Goal: Information Seeking & Learning: Learn about a topic

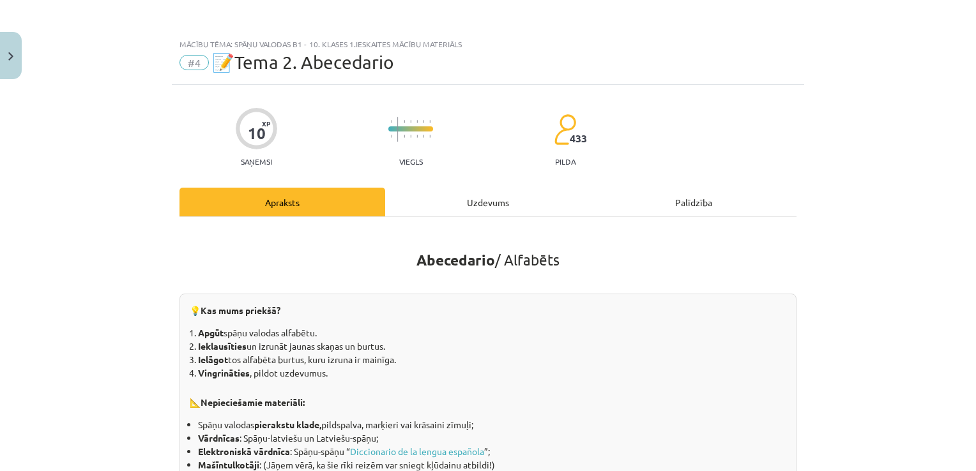
click at [486, 199] on div "Uzdevums" at bounding box center [488, 202] width 206 height 29
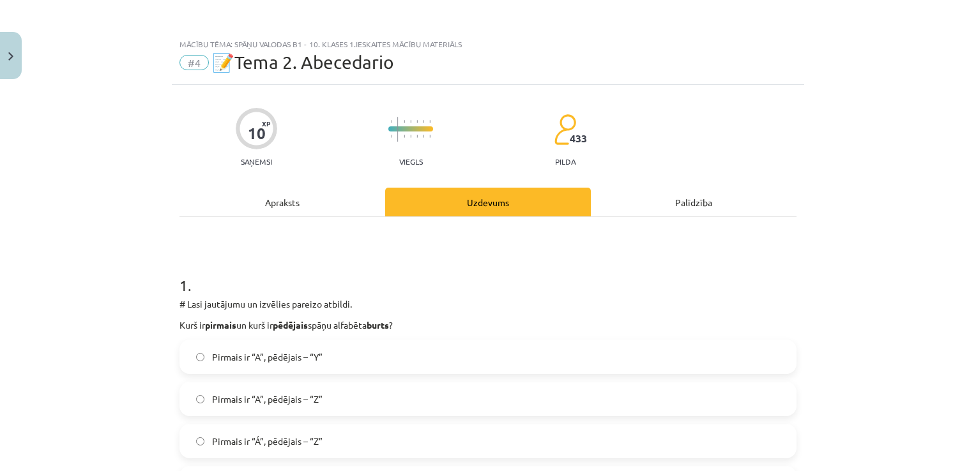
scroll to position [32, 0]
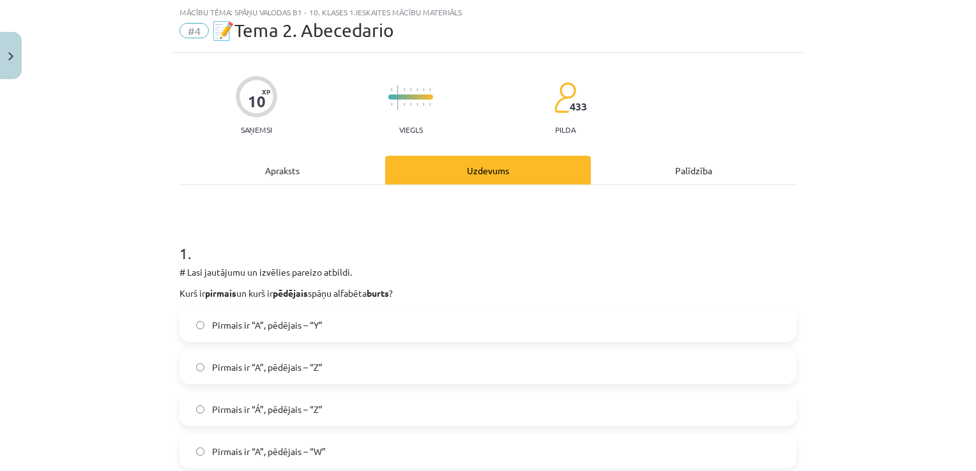
click at [370, 362] on label "Pirmais ir “A”, pēdējais – “Z”" at bounding box center [488, 367] width 614 height 32
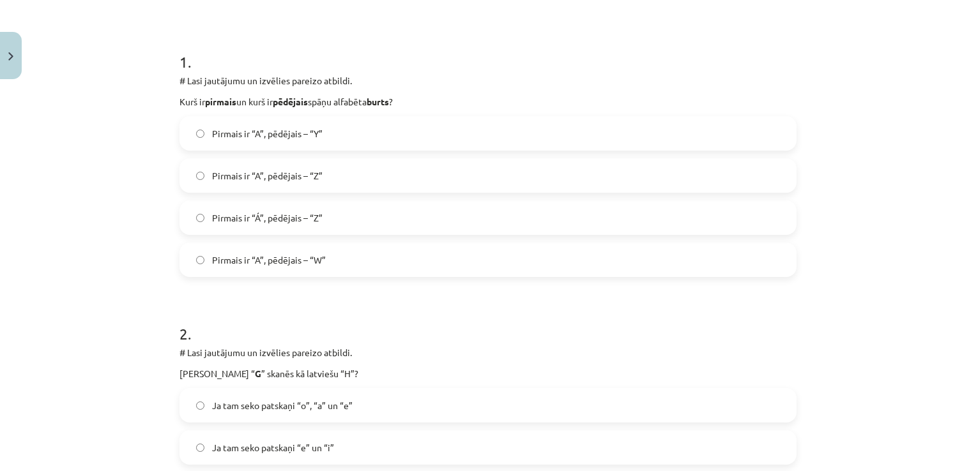
scroll to position [287, 0]
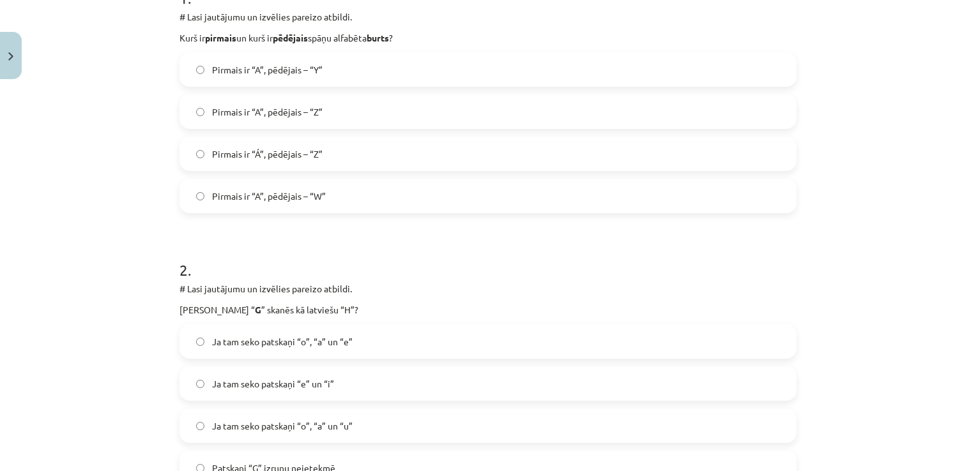
click at [347, 385] on label "Ja tam seko patskaņi “e” un “i”" at bounding box center [488, 384] width 614 height 32
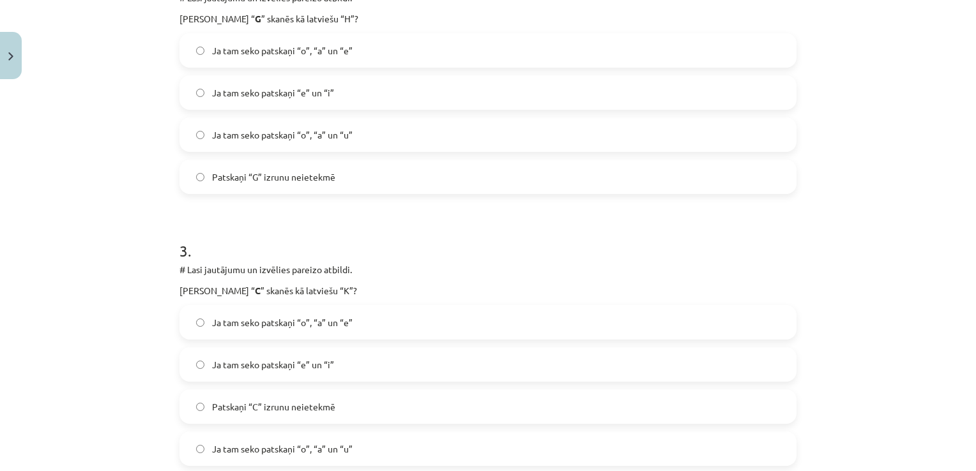
scroll to position [607, 0]
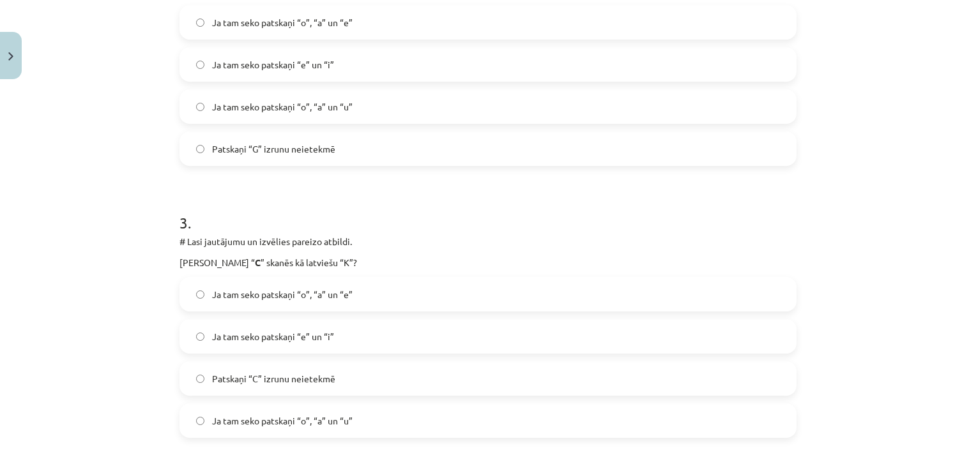
click at [268, 296] on span "Ja tam seko patskaņi “o”, “a” un “e”" at bounding box center [282, 294] width 141 height 13
click at [349, 425] on label "Ja tam seko patskaņi “o”, “a” un “u”" at bounding box center [488, 421] width 614 height 32
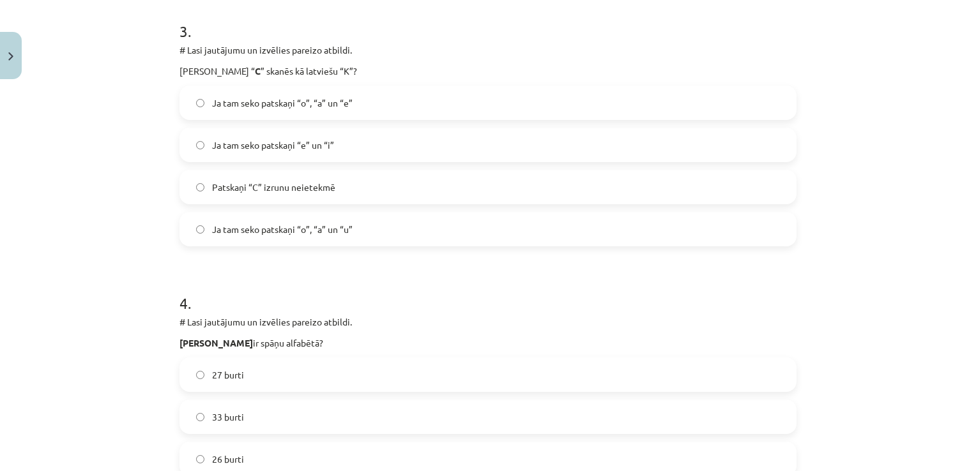
scroll to position [862, 0]
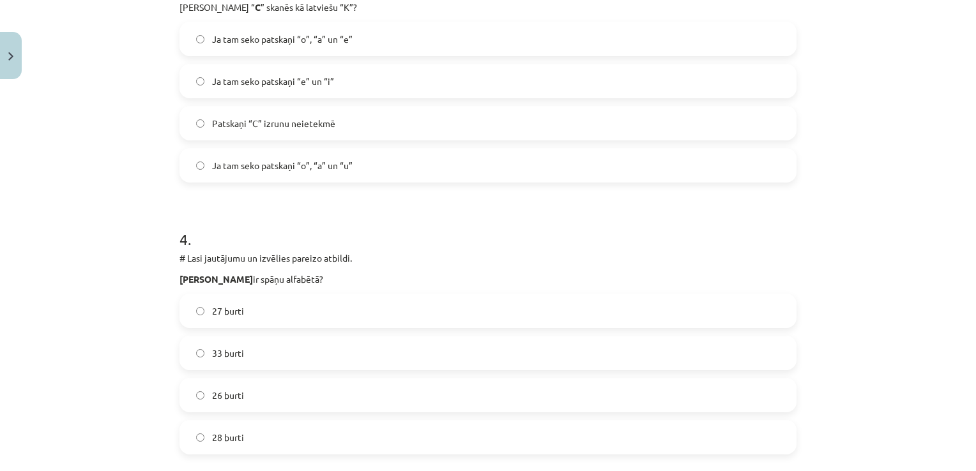
click at [325, 308] on label "27 burti" at bounding box center [488, 311] width 614 height 32
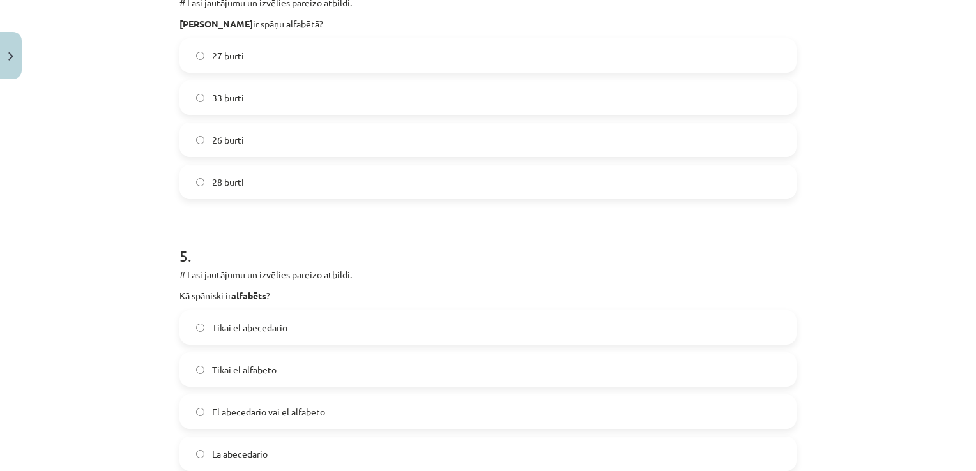
scroll to position [1182, 0]
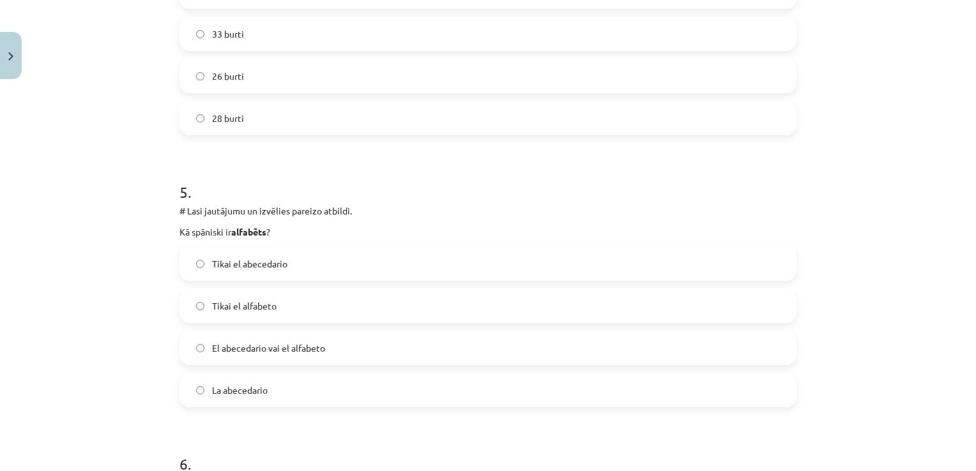
click at [285, 399] on label "La abecedario" at bounding box center [488, 390] width 614 height 32
click at [278, 270] on label "Tikai el abecedario" at bounding box center [488, 264] width 614 height 32
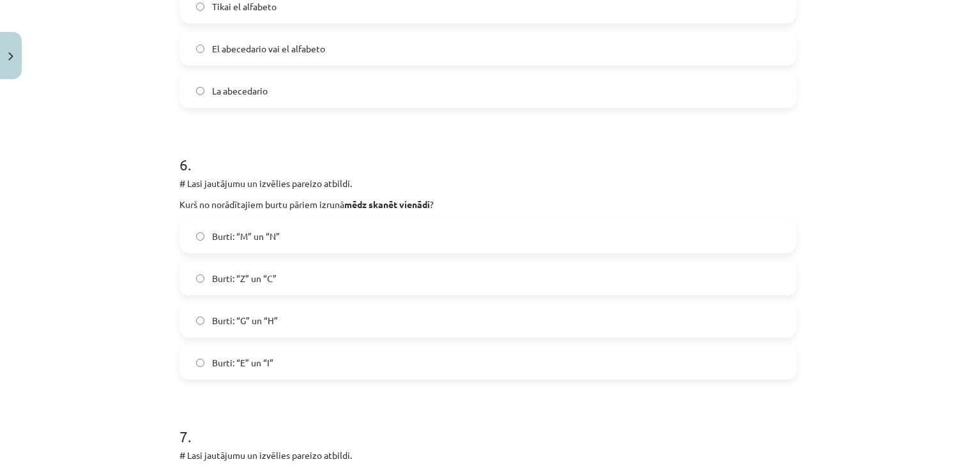
scroll to position [1501, 0]
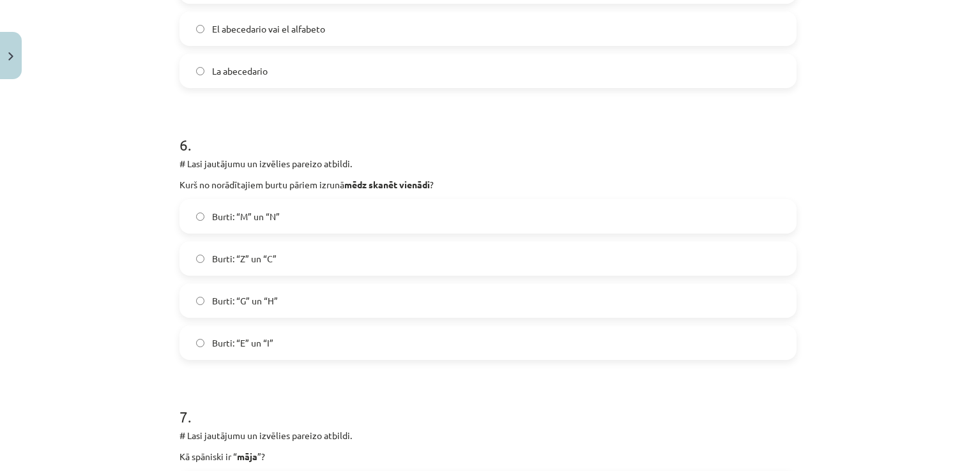
click at [266, 294] on span "Burti: “G” un “H”" at bounding box center [245, 300] width 66 height 13
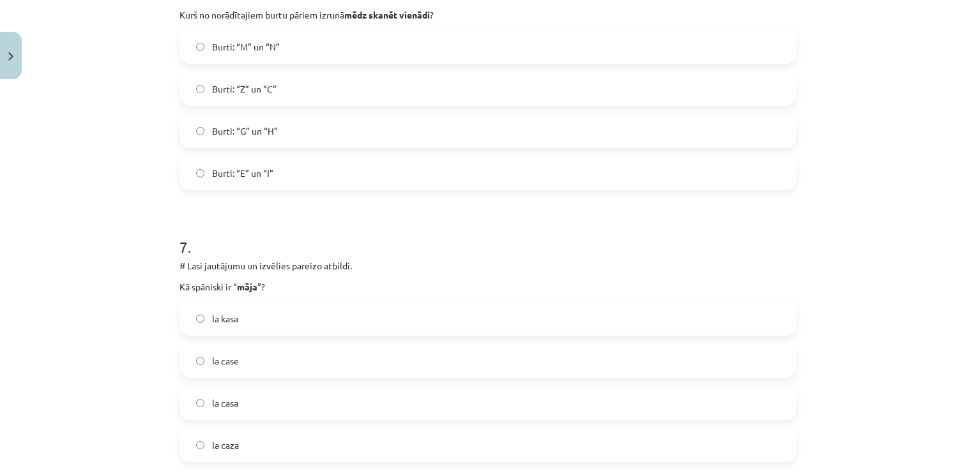
scroll to position [1693, 0]
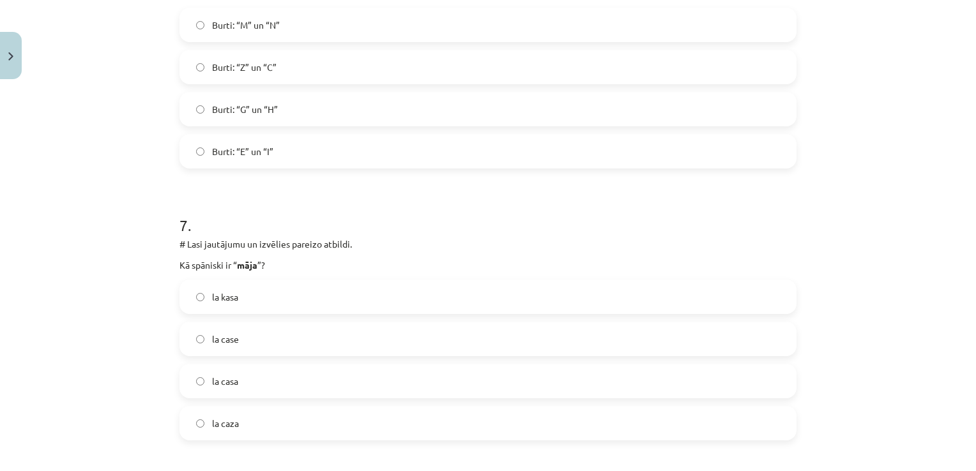
click at [301, 379] on label "la casa" at bounding box center [488, 381] width 614 height 32
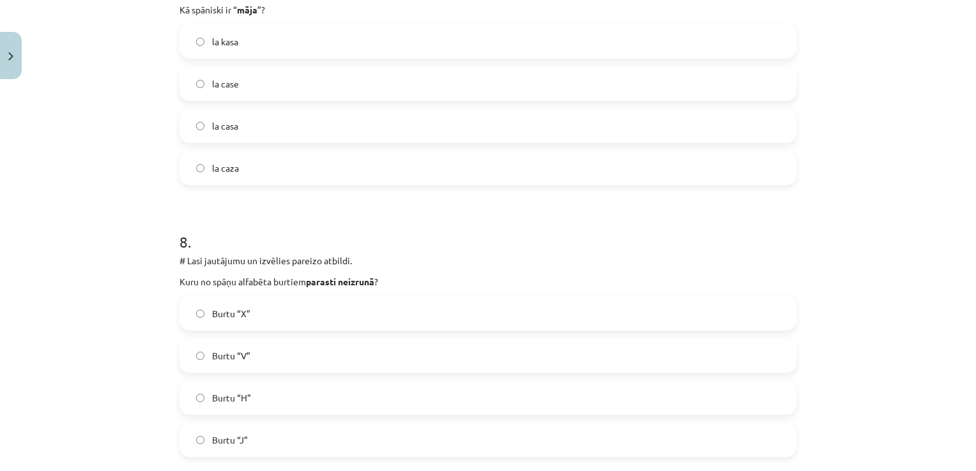
scroll to position [2012, 0]
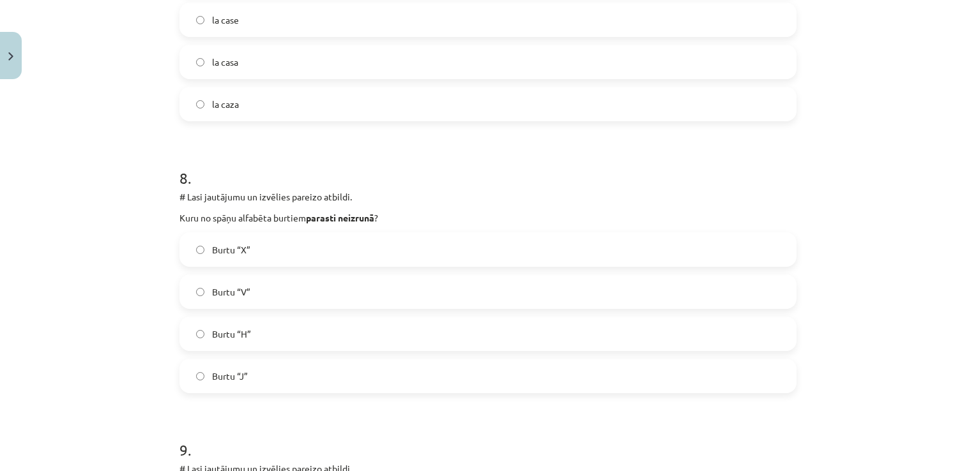
drag, startPoint x: 276, startPoint y: 317, endPoint x: 268, endPoint y: 342, distance: 26.1
click at [268, 342] on label "Burtu “H”" at bounding box center [488, 334] width 614 height 32
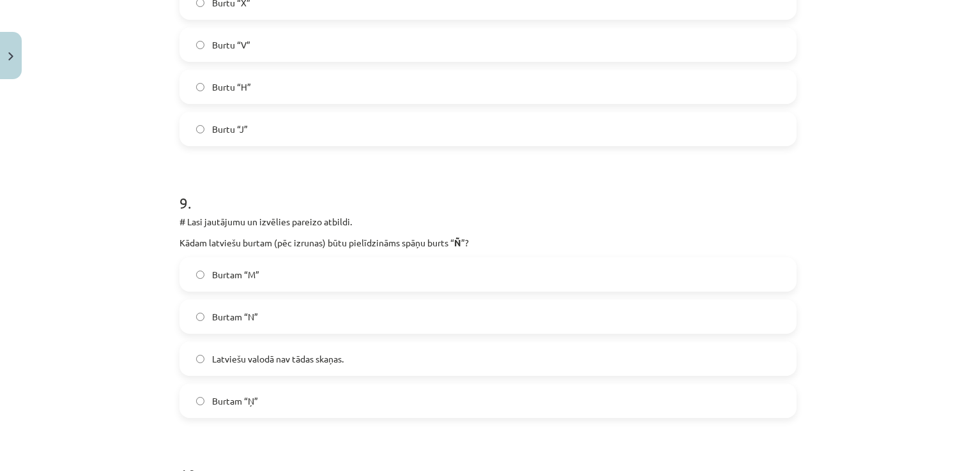
scroll to position [2267, 0]
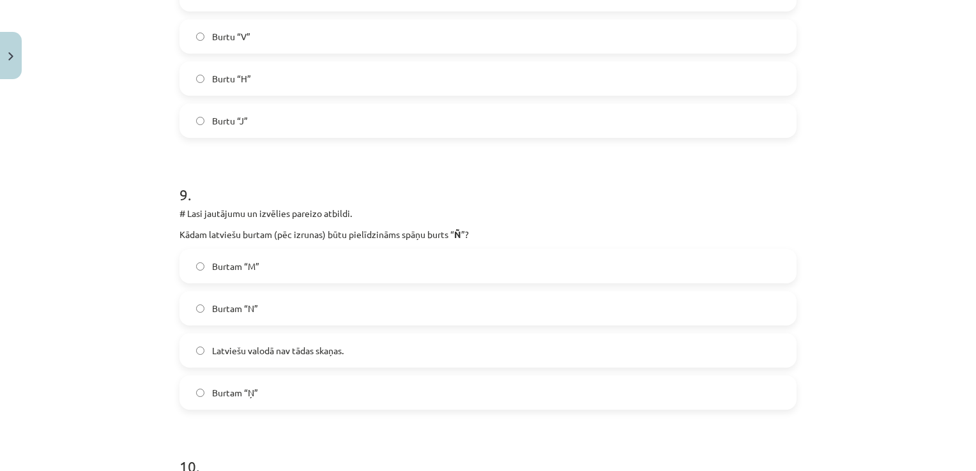
click at [271, 392] on label "Burtam “Ņ”" at bounding box center [488, 393] width 614 height 32
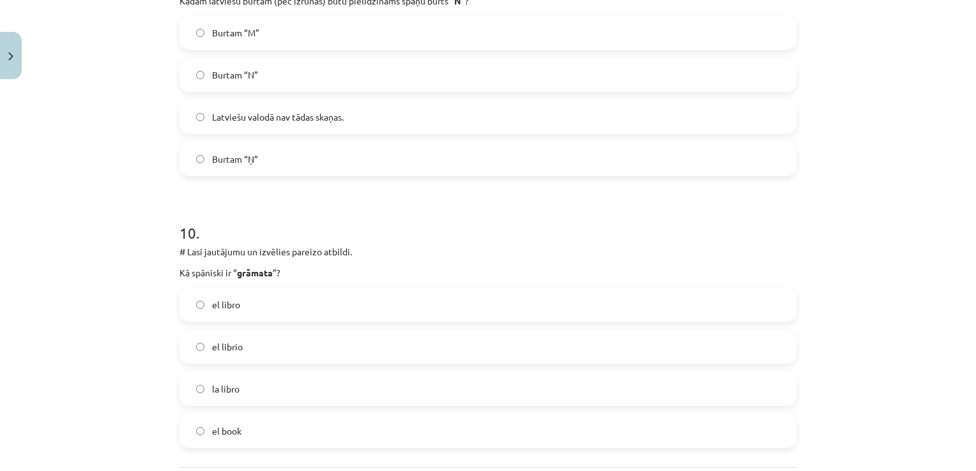
scroll to position [2523, 0]
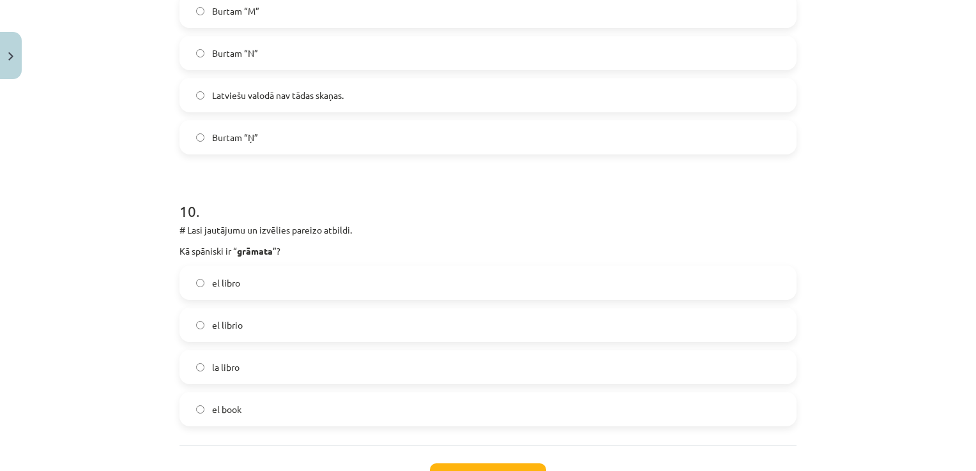
click at [271, 286] on label "el libro" at bounding box center [488, 283] width 614 height 32
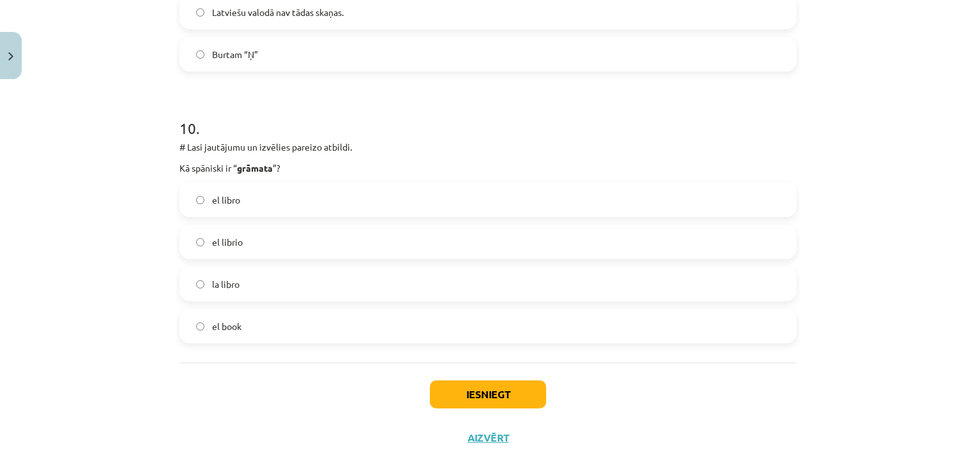
scroll to position [2626, 0]
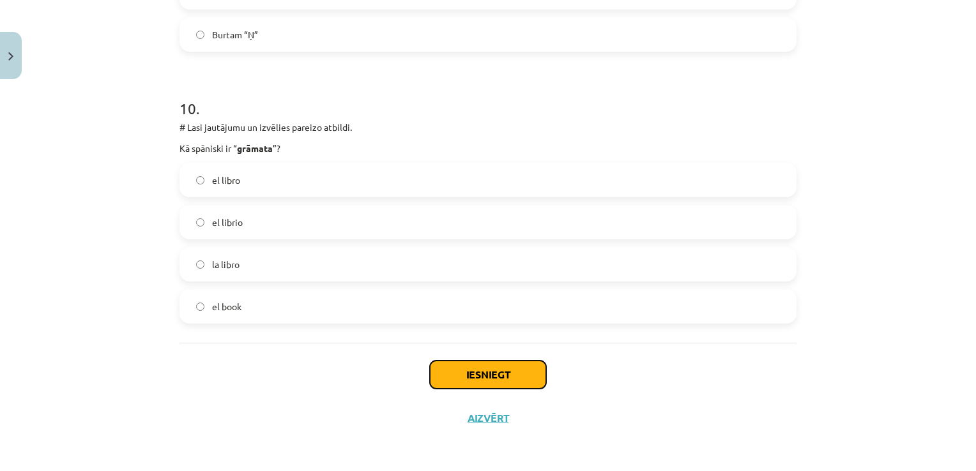
click at [437, 374] on button "Iesniegt" at bounding box center [488, 375] width 116 height 28
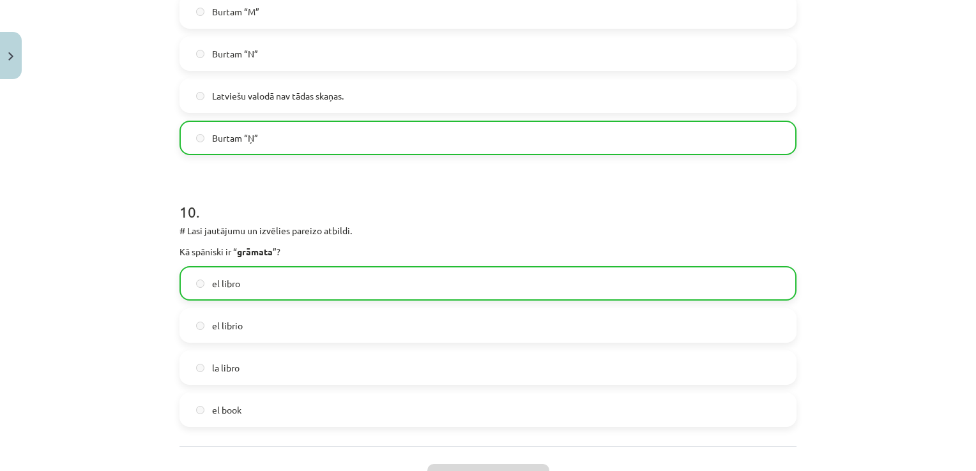
scroll to position [2619, 0]
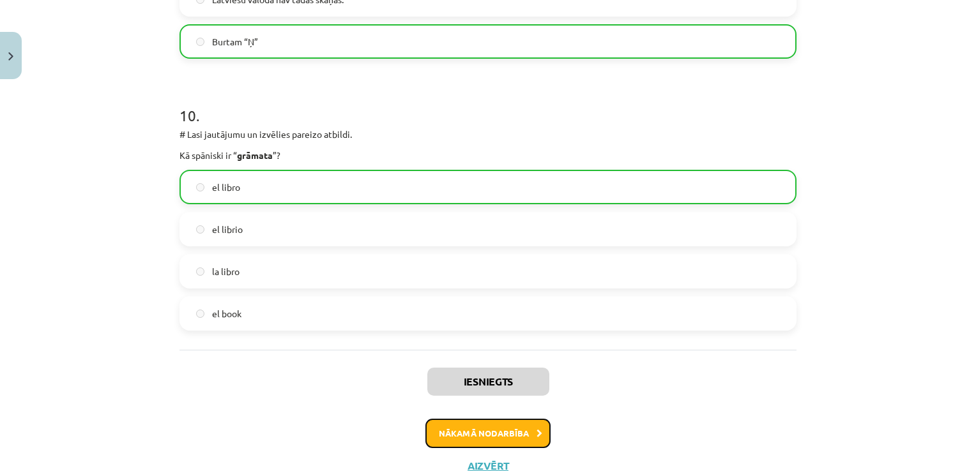
click at [516, 445] on button "Nākamā nodarbība" at bounding box center [487, 433] width 125 height 29
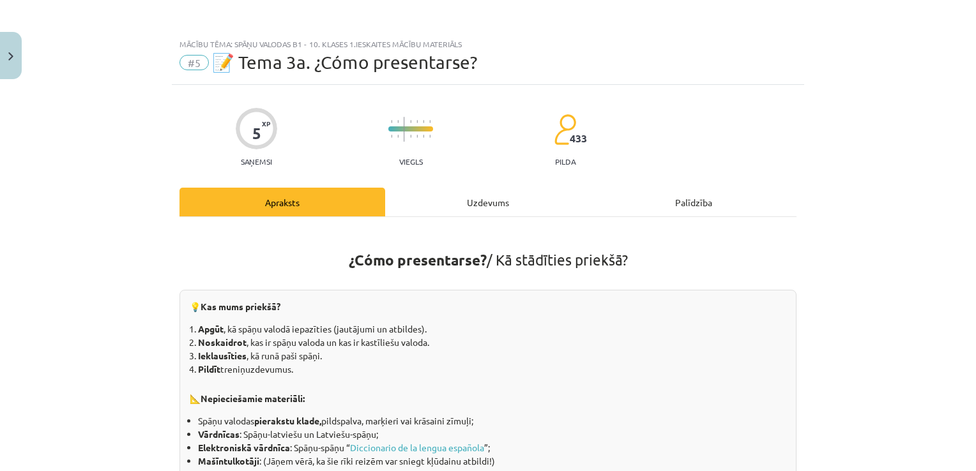
scroll to position [0, 0]
click at [484, 204] on div "Uzdevums" at bounding box center [488, 202] width 206 height 29
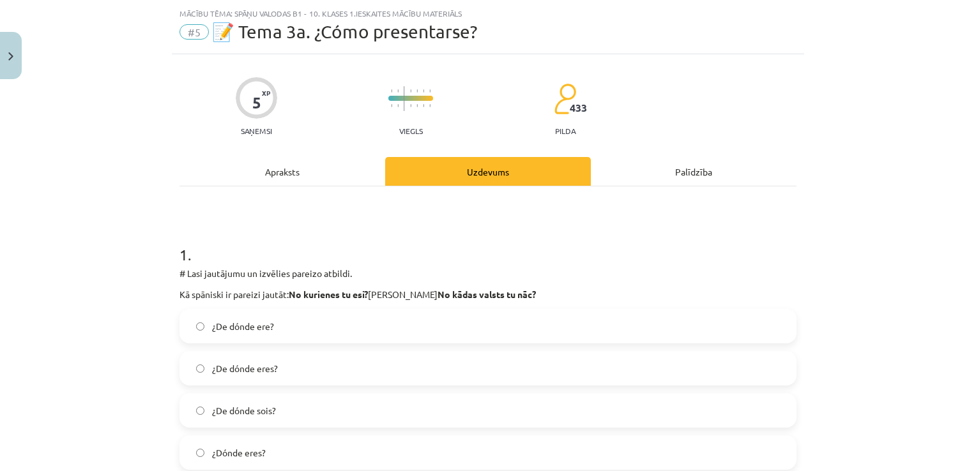
scroll to position [32, 0]
click at [294, 376] on label "¿De dónde eres?" at bounding box center [488, 367] width 614 height 32
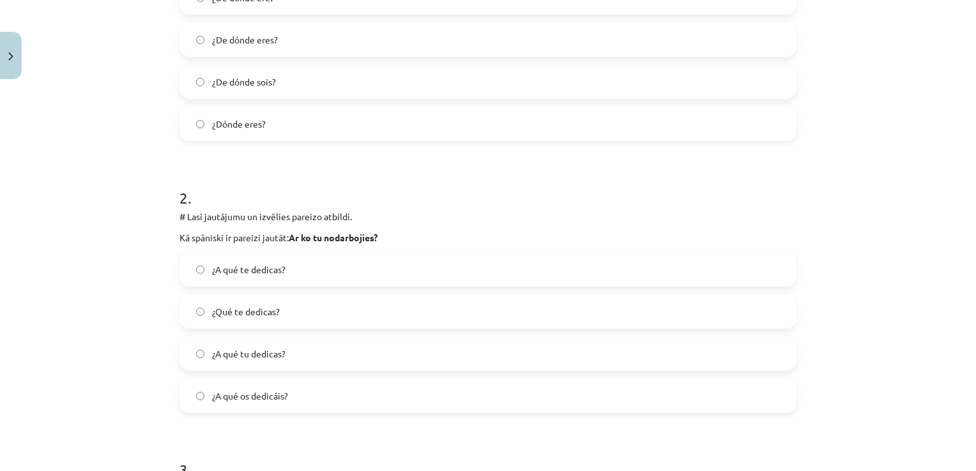
scroll to position [415, 0]
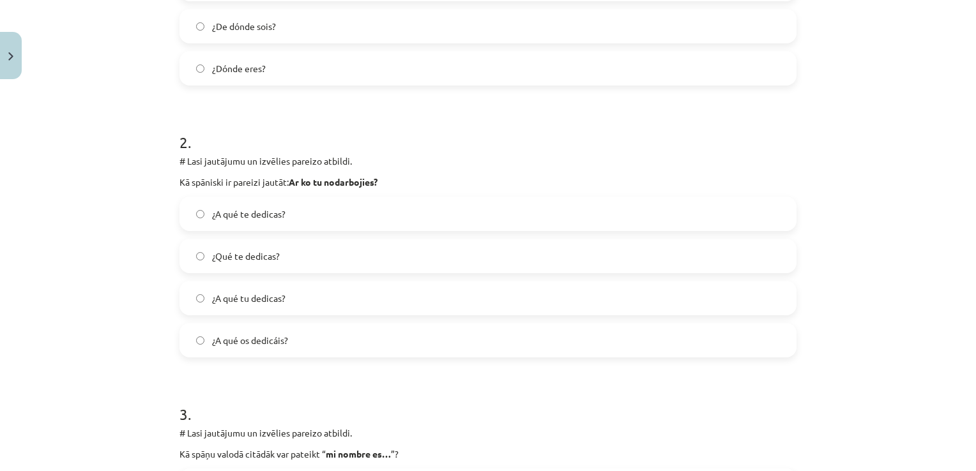
click at [255, 303] on span "¿A qué tu dedicas?" at bounding box center [248, 298] width 73 height 13
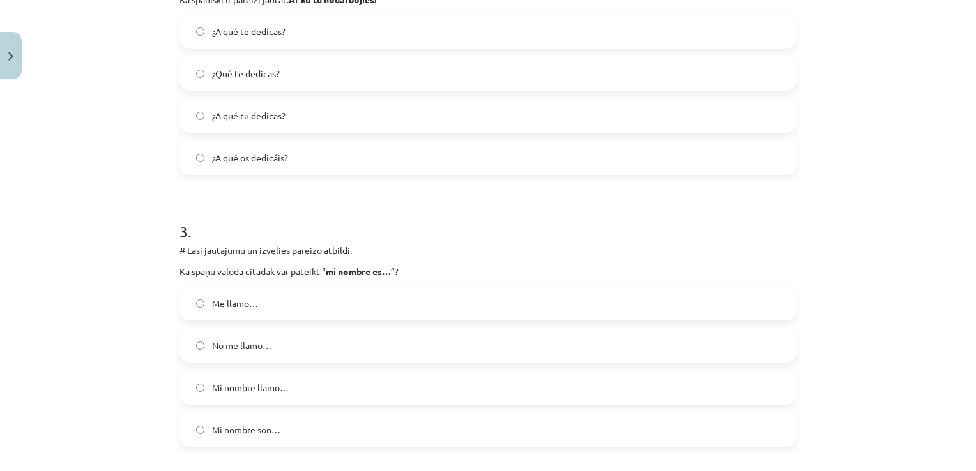
scroll to position [671, 0]
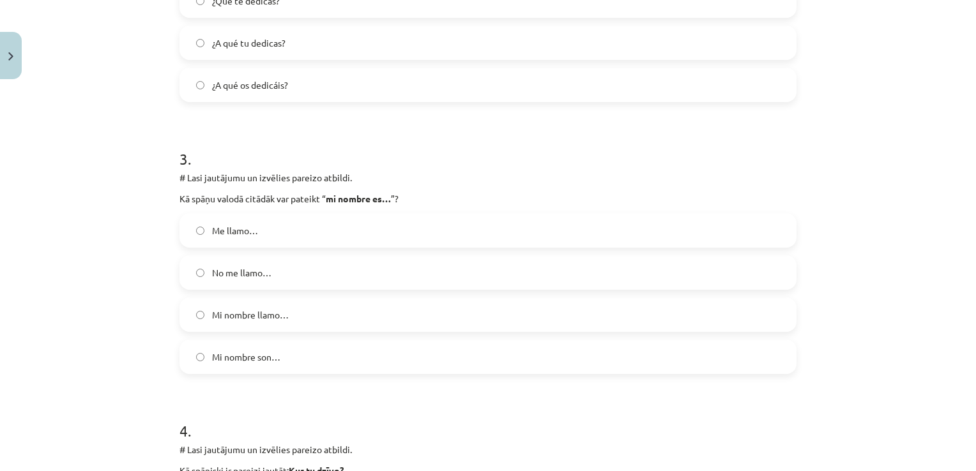
click at [322, 313] on label "Mi nombre llamo…" at bounding box center [488, 315] width 614 height 32
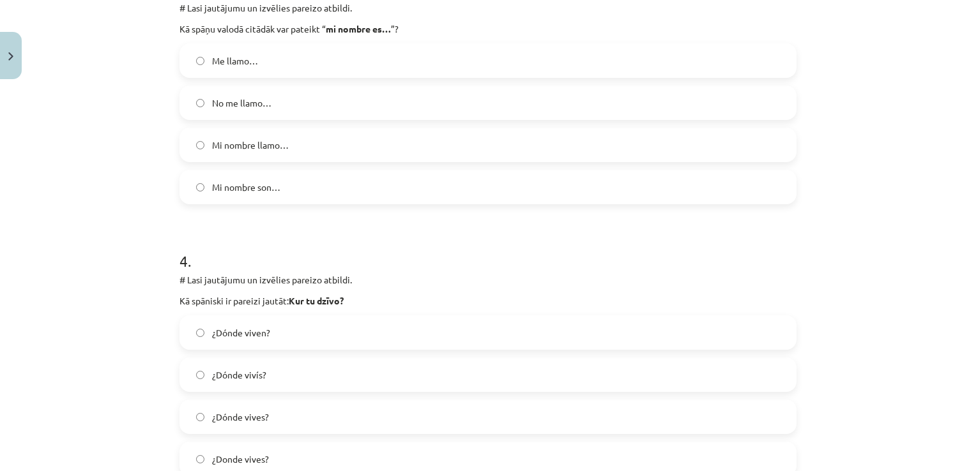
scroll to position [862, 0]
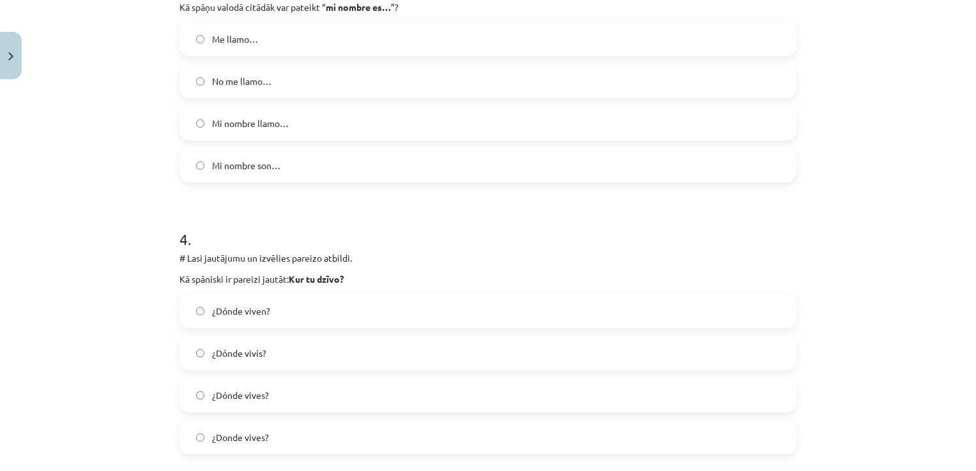
click at [217, 405] on label "¿Dónde vives?" at bounding box center [488, 395] width 614 height 32
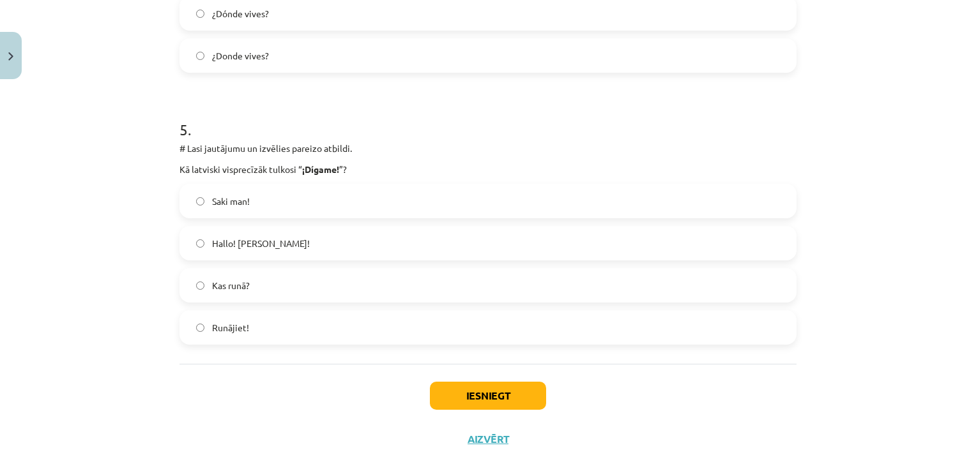
scroll to position [1245, 0]
click at [258, 195] on label "Saki man!" at bounding box center [488, 200] width 614 height 32
click at [519, 390] on button "Iesniegt" at bounding box center [488, 395] width 116 height 28
click at [388, 249] on label "Hallo! [PERSON_NAME]!" at bounding box center [488, 242] width 614 height 32
click at [388, 243] on label "Hallo! [PERSON_NAME]!" at bounding box center [488, 242] width 614 height 32
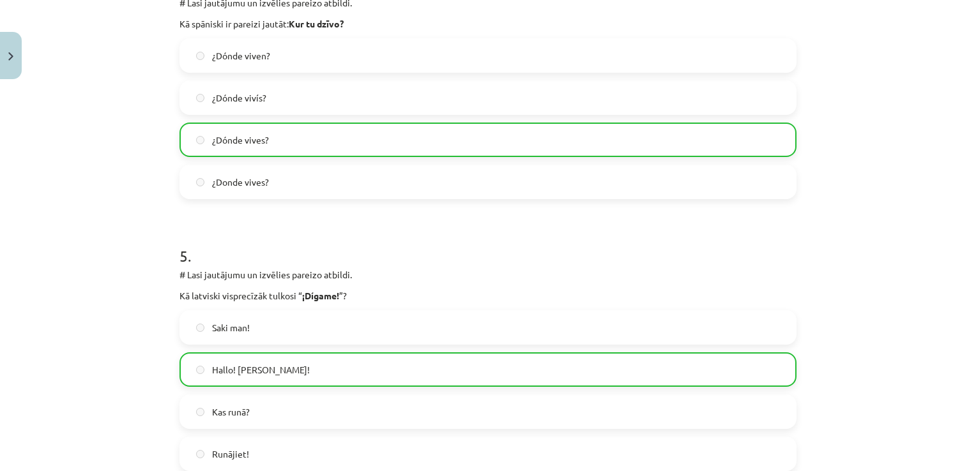
scroll to position [1306, 0]
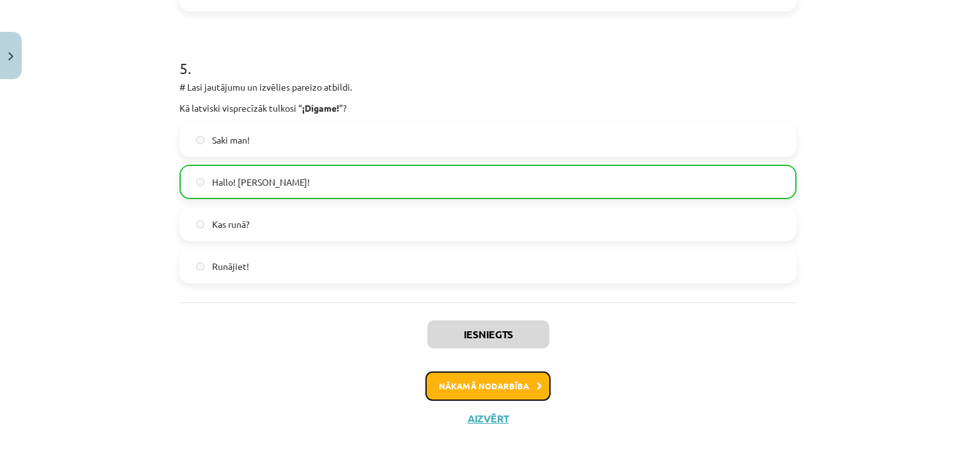
click at [448, 385] on button "Nākamā nodarbība" at bounding box center [487, 386] width 125 height 29
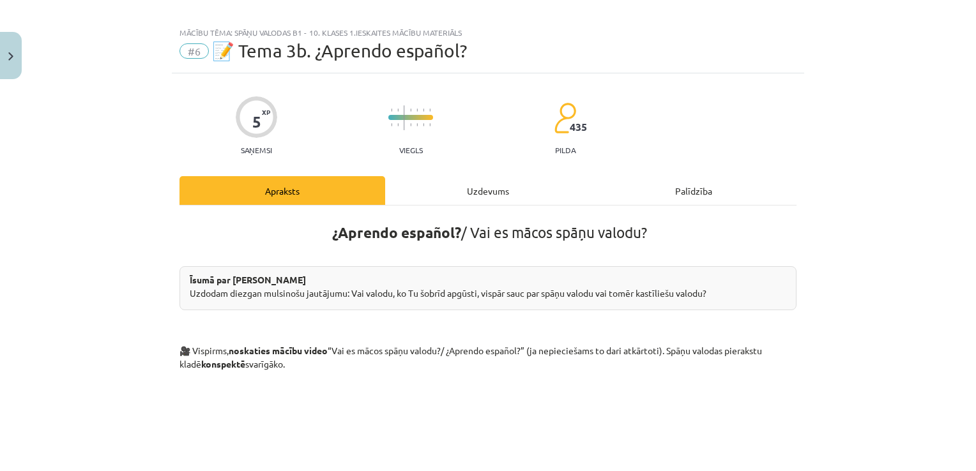
scroll to position [0, 0]
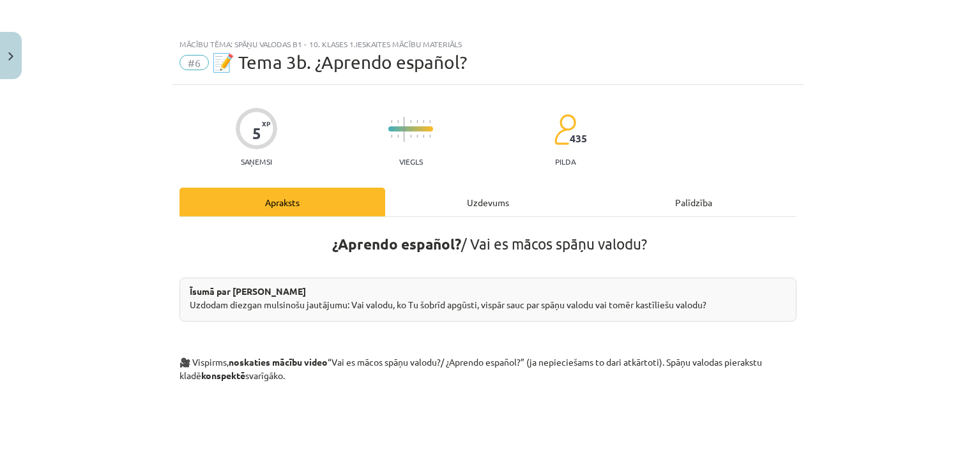
click at [503, 203] on div "Uzdevums" at bounding box center [488, 202] width 206 height 29
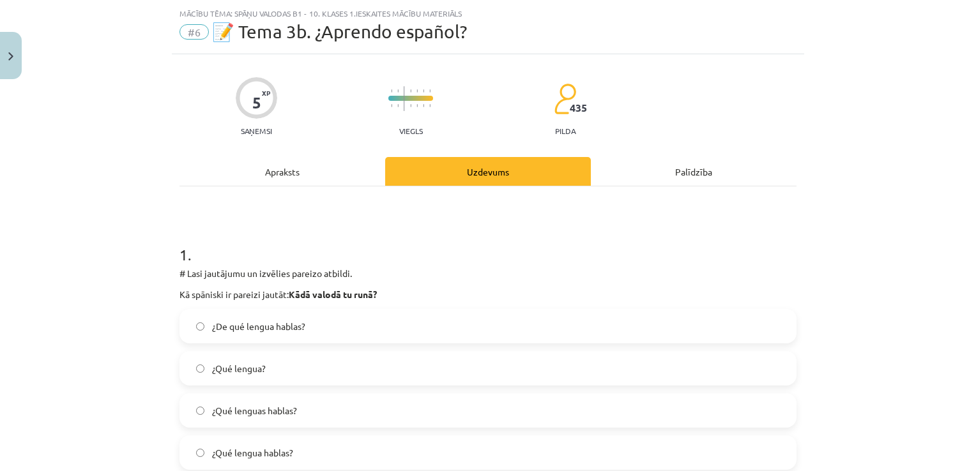
scroll to position [32, 0]
click at [297, 171] on div "Apraksts" at bounding box center [282, 170] width 206 height 29
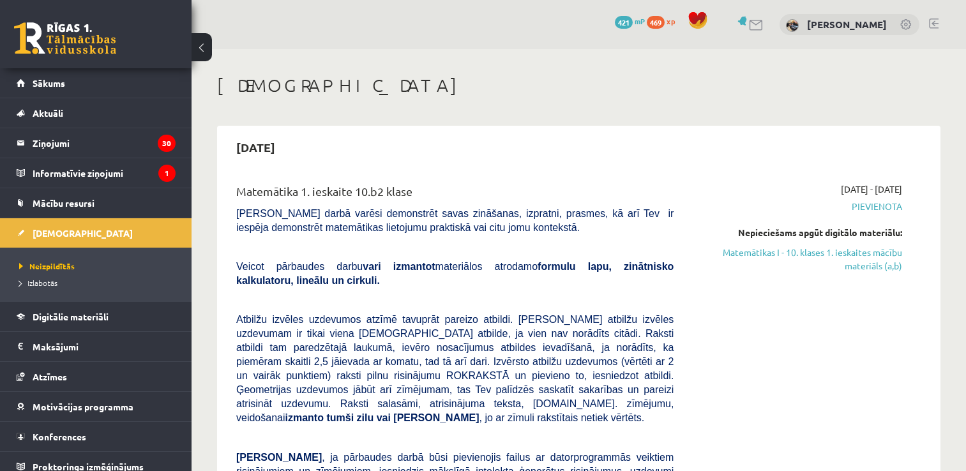
scroll to position [383, 0]
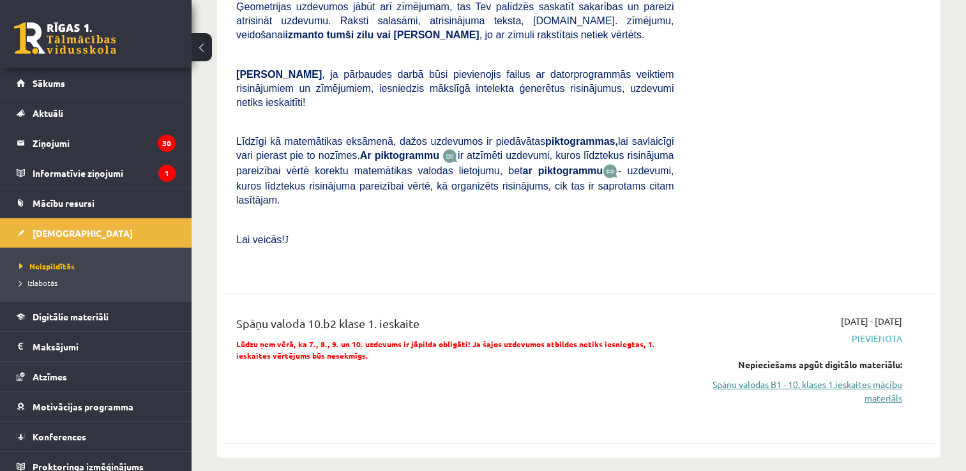
click at [725, 378] on link "Spāņu valodas B1 - 10. klases 1.ieskaites mācību materiāls" at bounding box center [797, 391] width 209 height 27
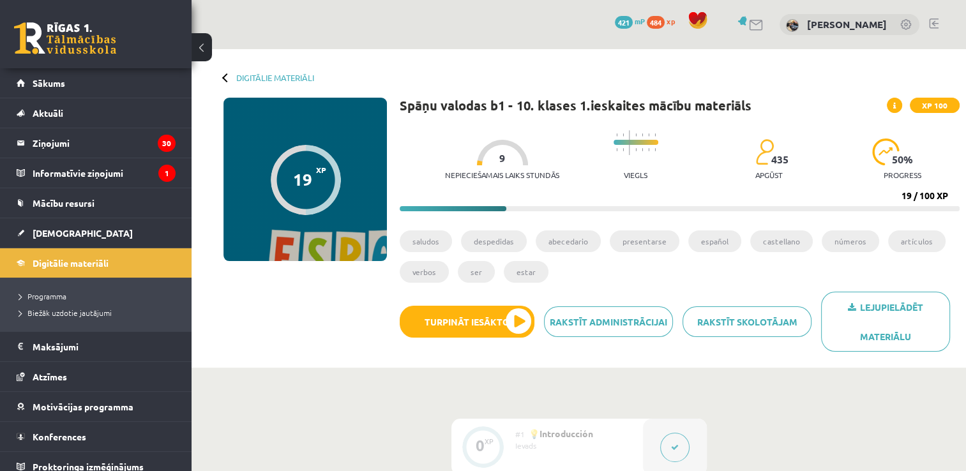
drag, startPoint x: 588, startPoint y: 436, endPoint x: 598, endPoint y: 500, distance: 65.3
drag, startPoint x: 598, startPoint y: 500, endPoint x: 521, endPoint y: 397, distance: 129.5
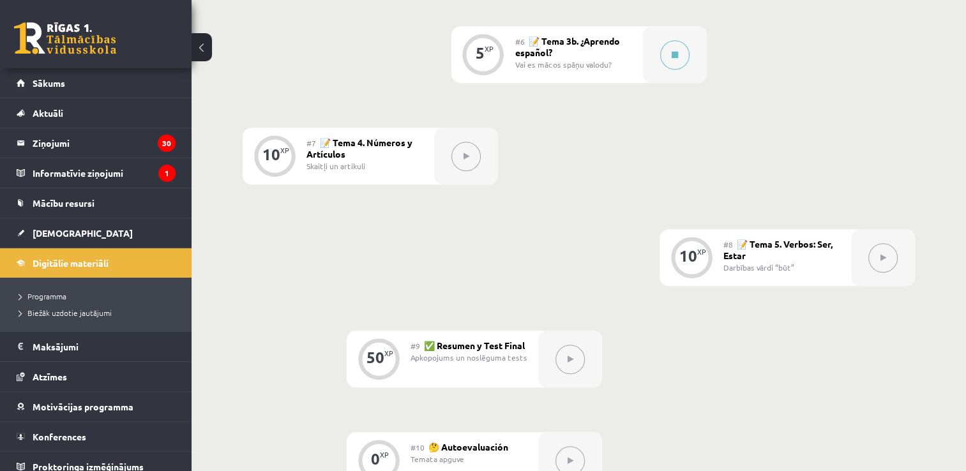
scroll to position [894, 0]
